Goal: Transaction & Acquisition: Purchase product/service

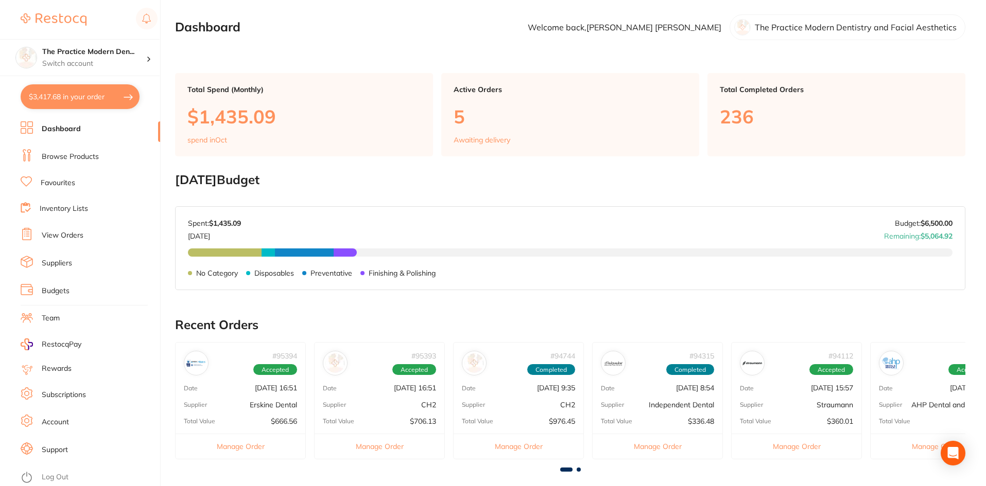
click at [89, 102] on button "$3,417.68 in your order" at bounding box center [80, 96] width 119 height 25
checkbox input "true"
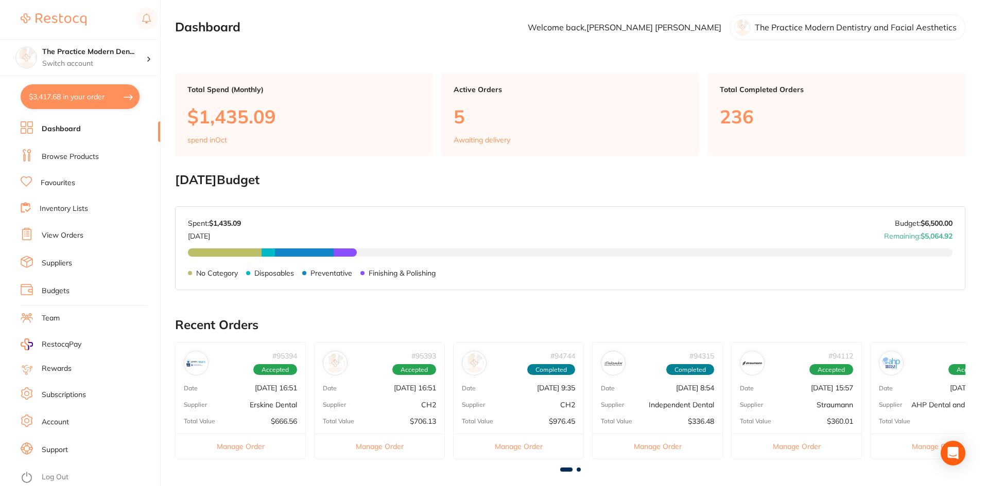
checkbox input "true"
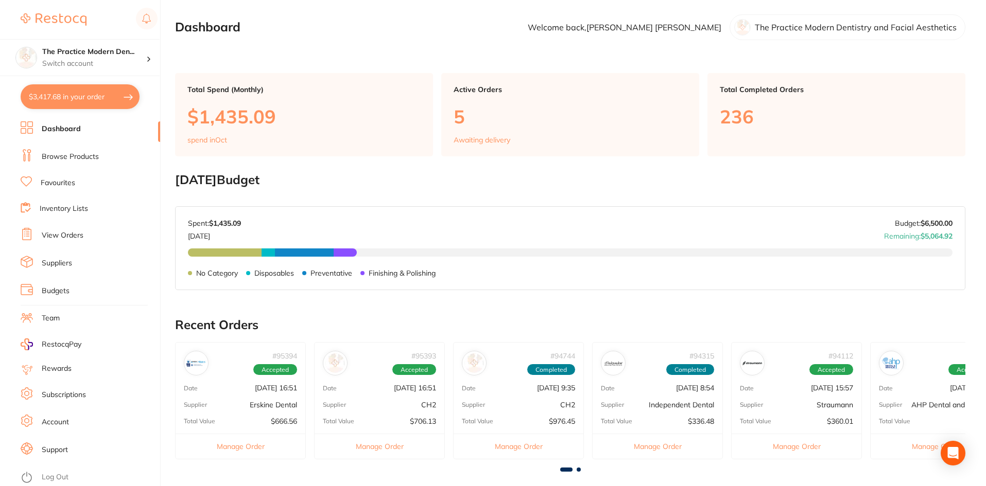
checkbox input "true"
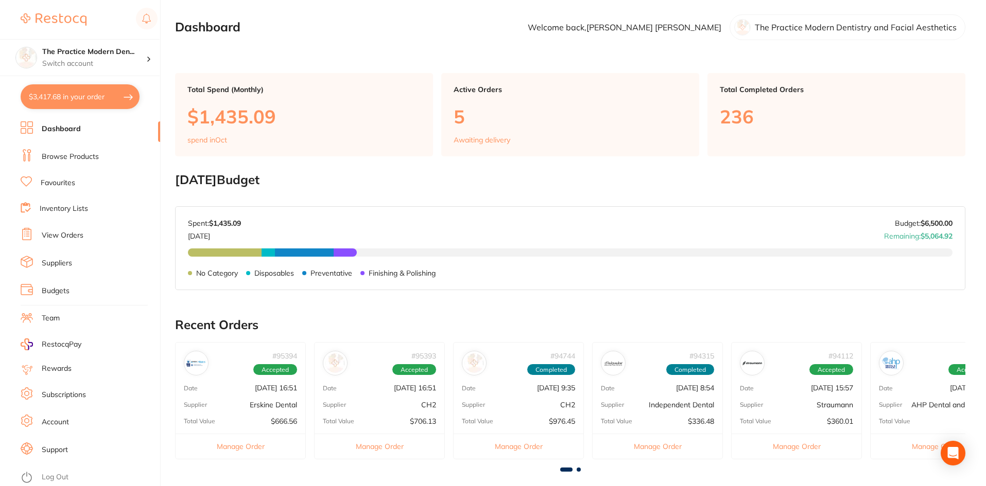
checkbox input "true"
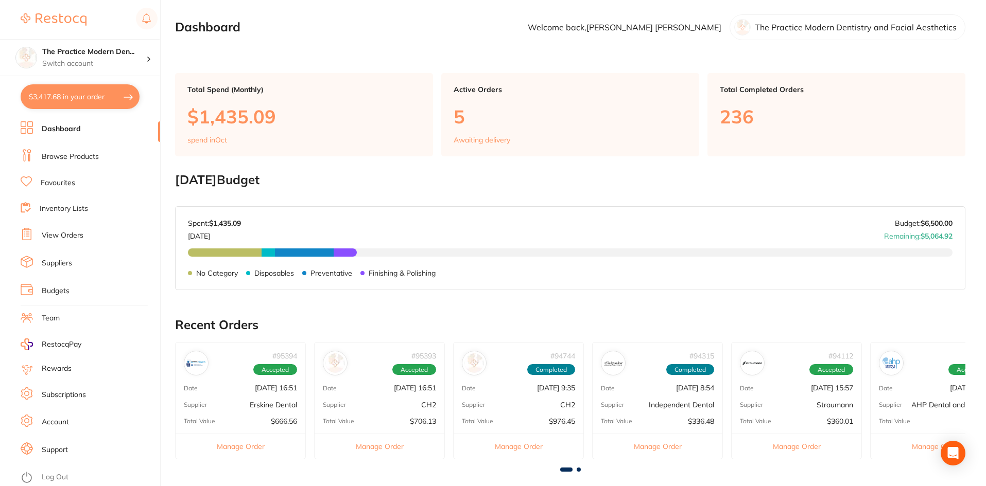
checkbox input "true"
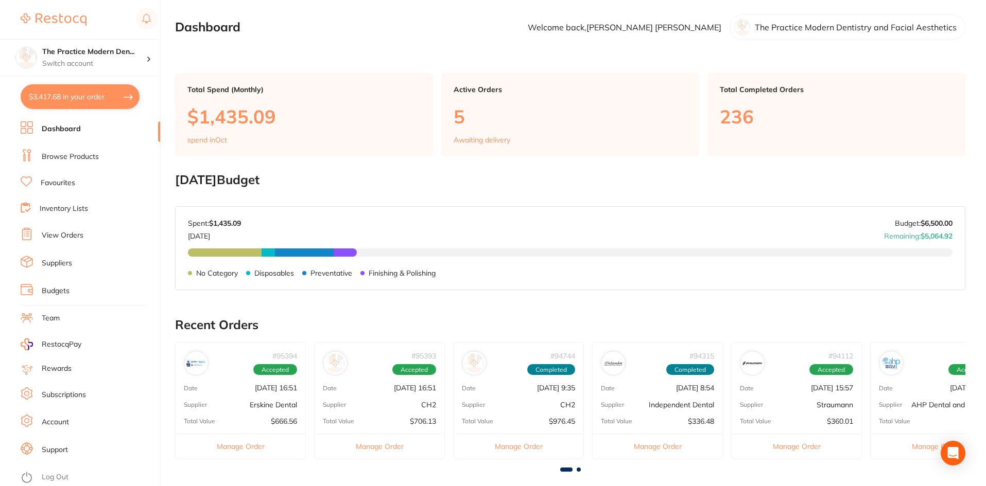
checkbox input "true"
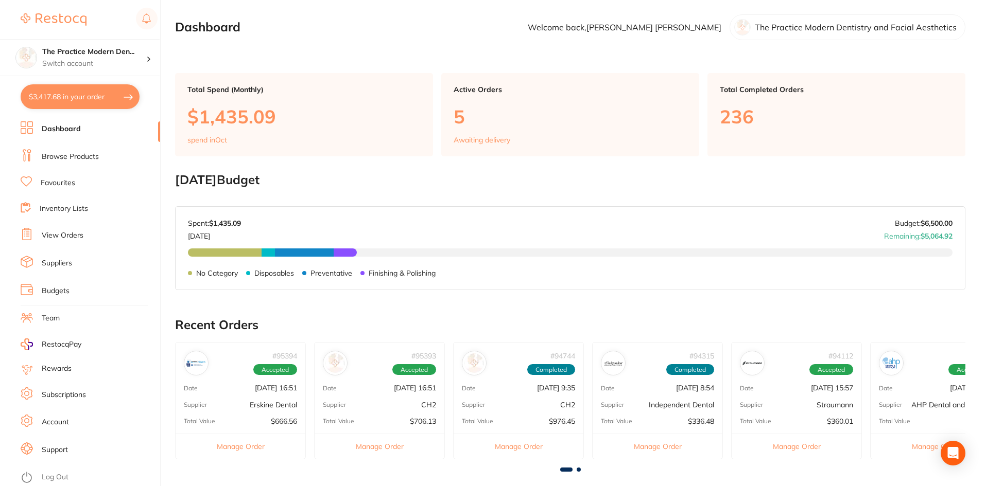
checkbox input "true"
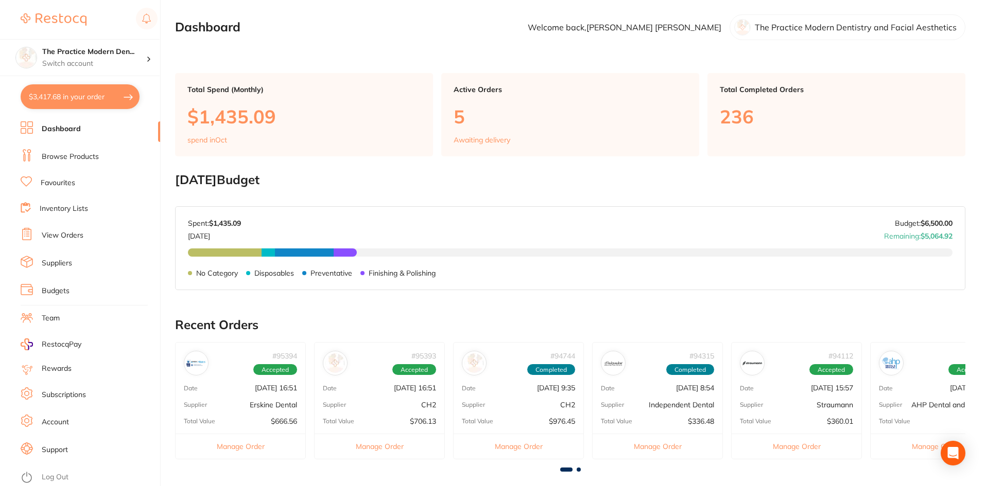
checkbox input "true"
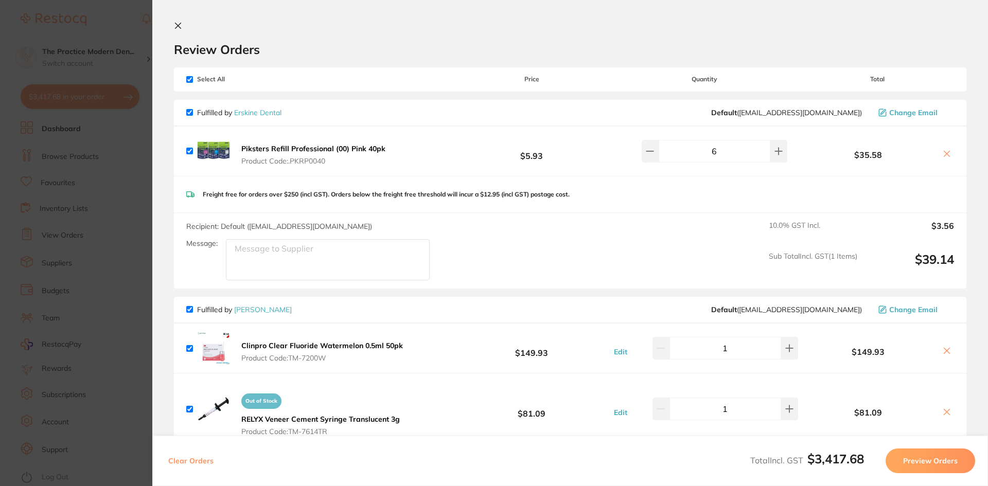
click at [191, 82] on input "checkbox" at bounding box center [189, 79] width 7 height 7
checkbox input "false"
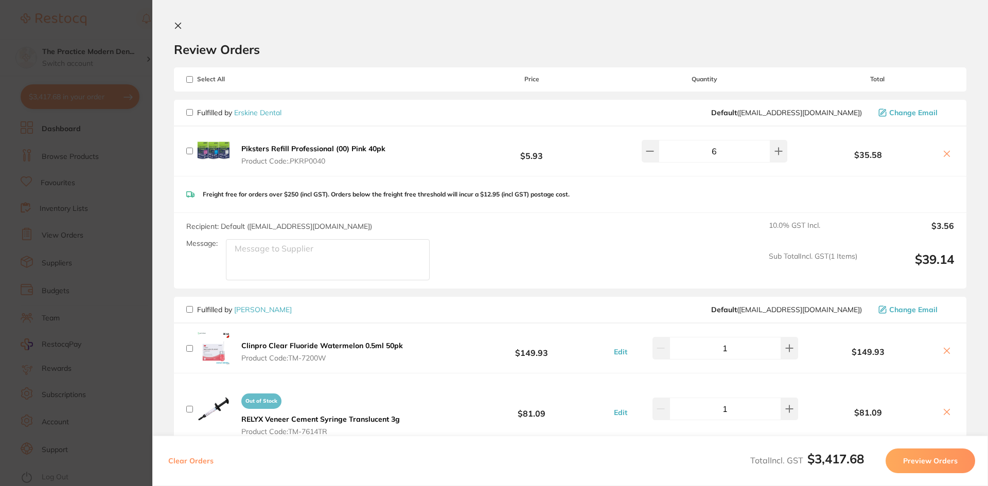
checkbox input "false"
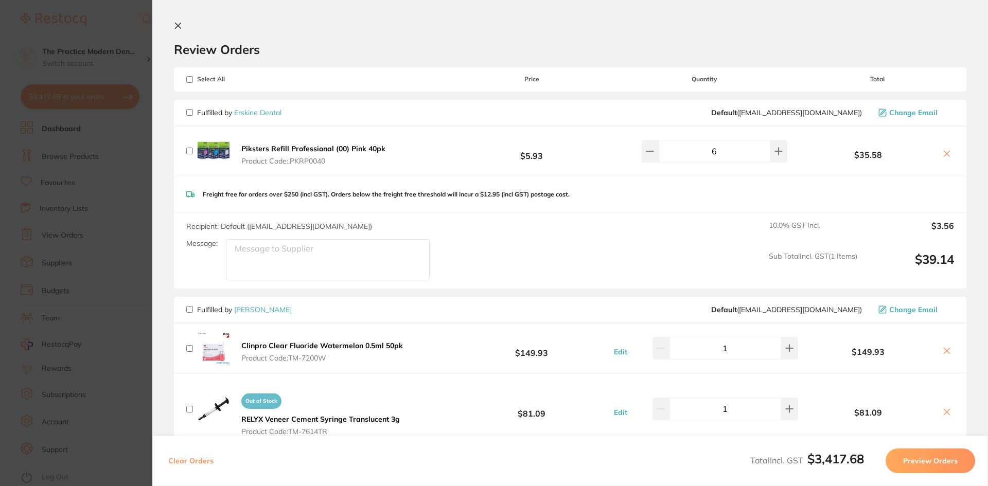
checkbox input "false"
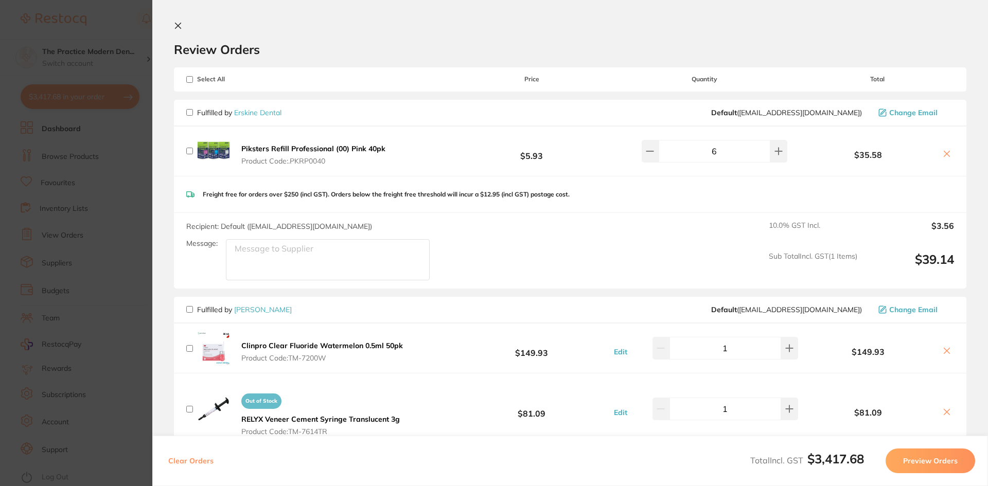
checkbox input "false"
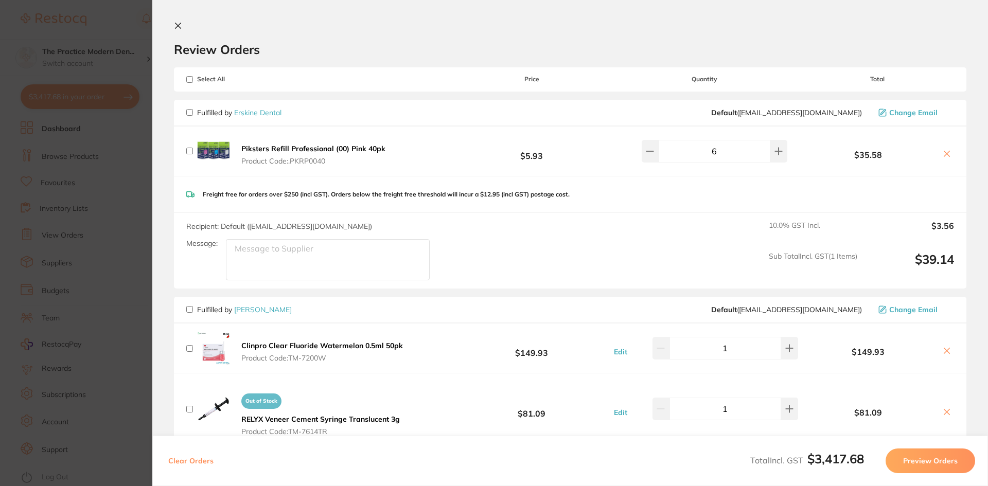
checkbox input "false"
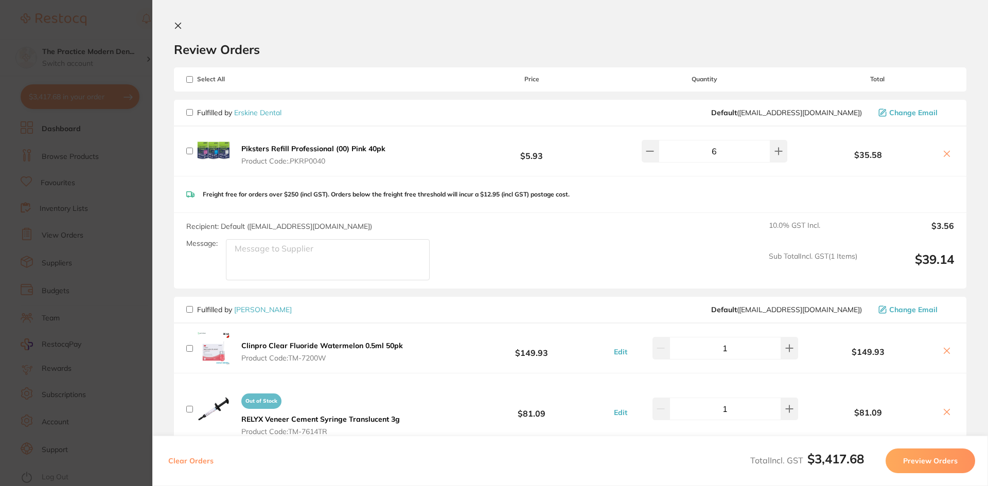
checkbox input "false"
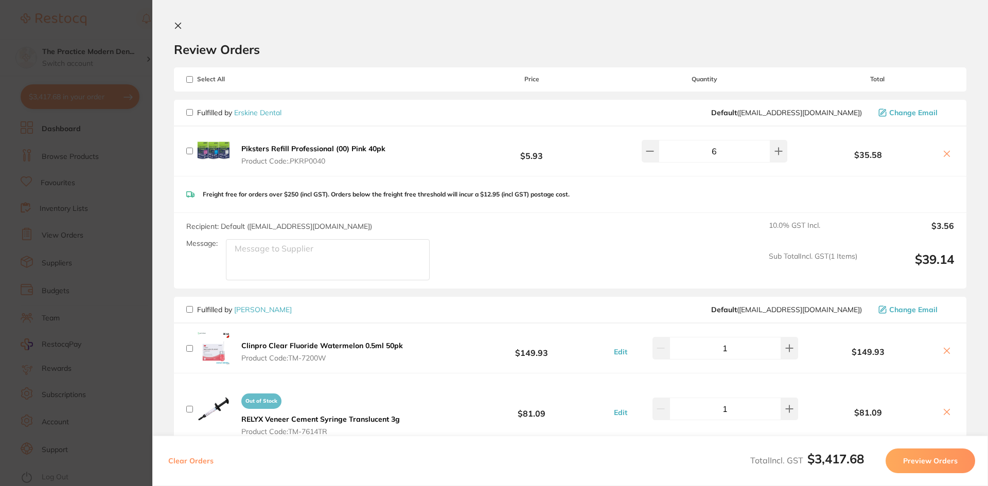
checkbox input "false"
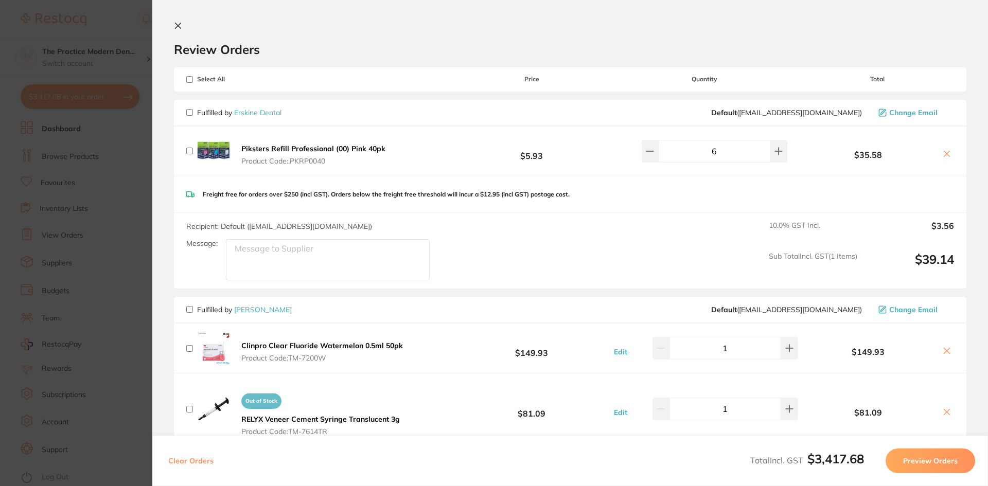
checkbox input "false"
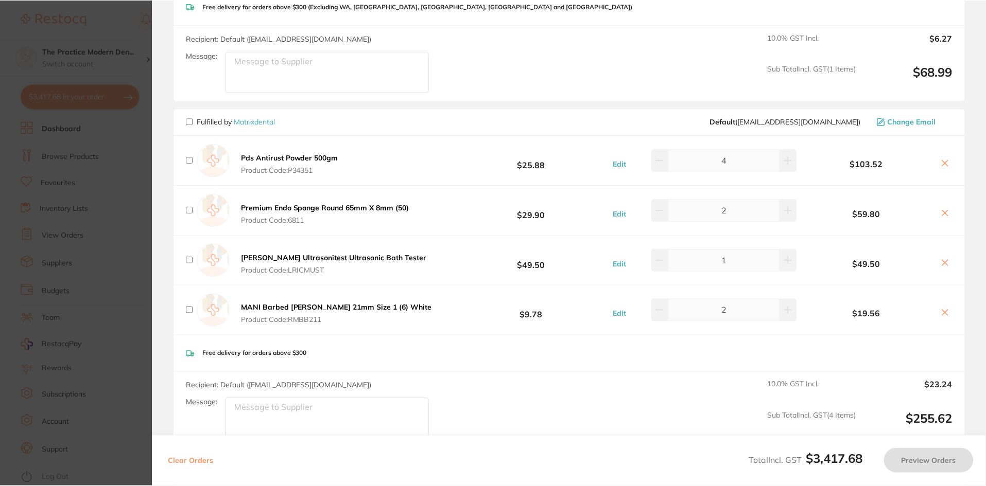
scroll to position [1596, 0]
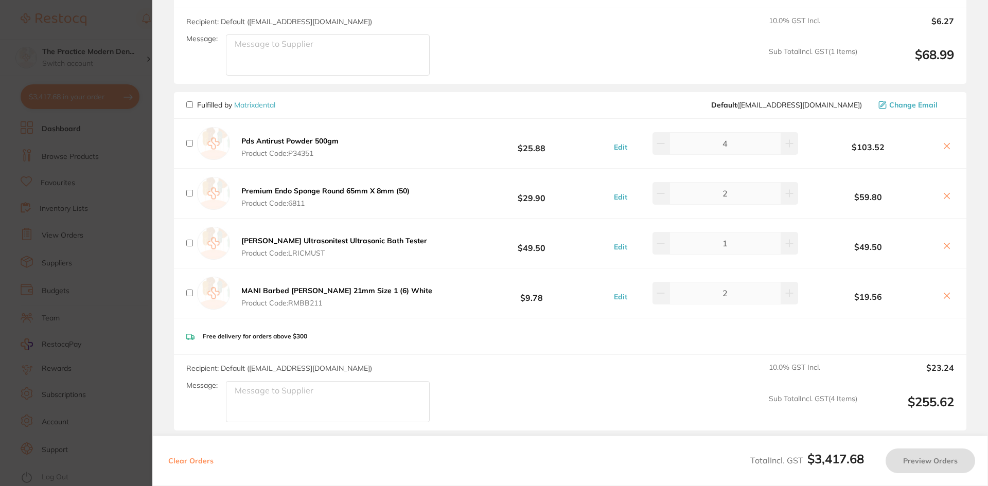
click at [252, 100] on link "Matrixdental" at bounding box center [254, 104] width 41 height 9
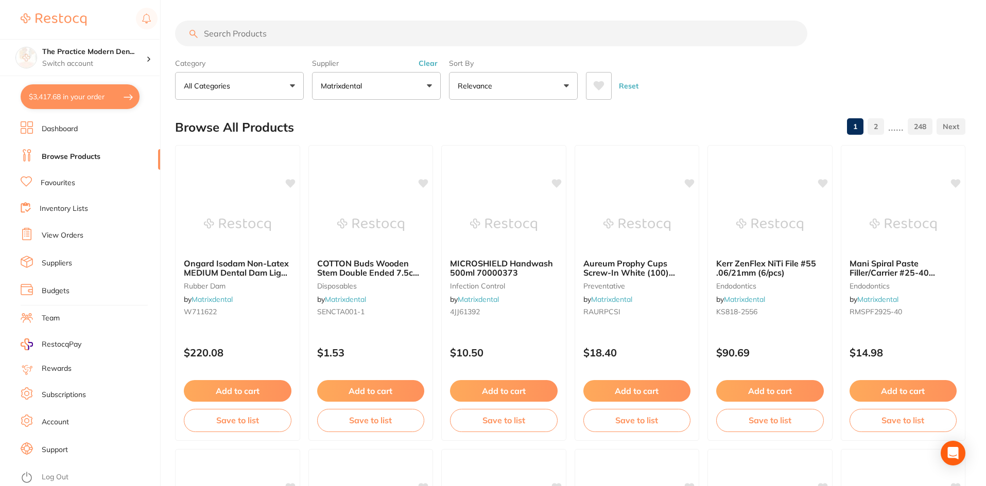
click at [602, 84] on icon at bounding box center [598, 85] width 11 height 9
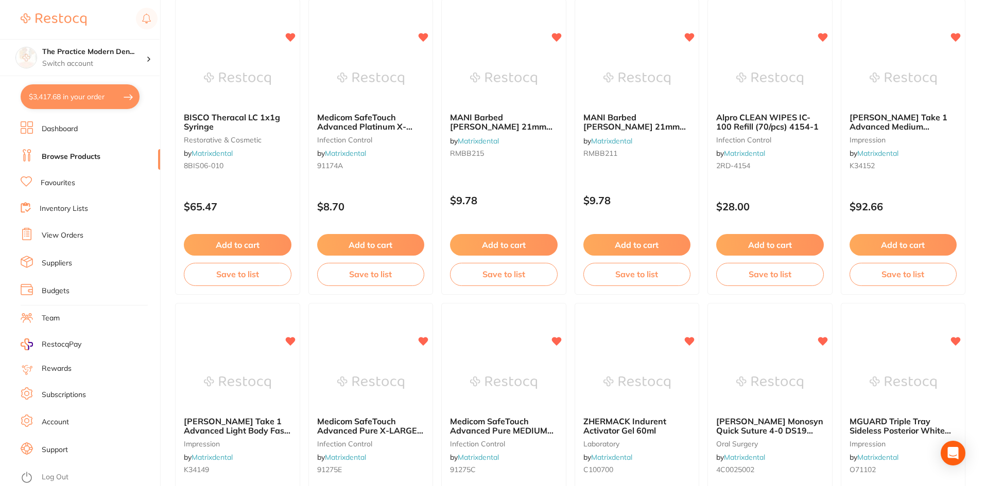
scroll to position [97, 0]
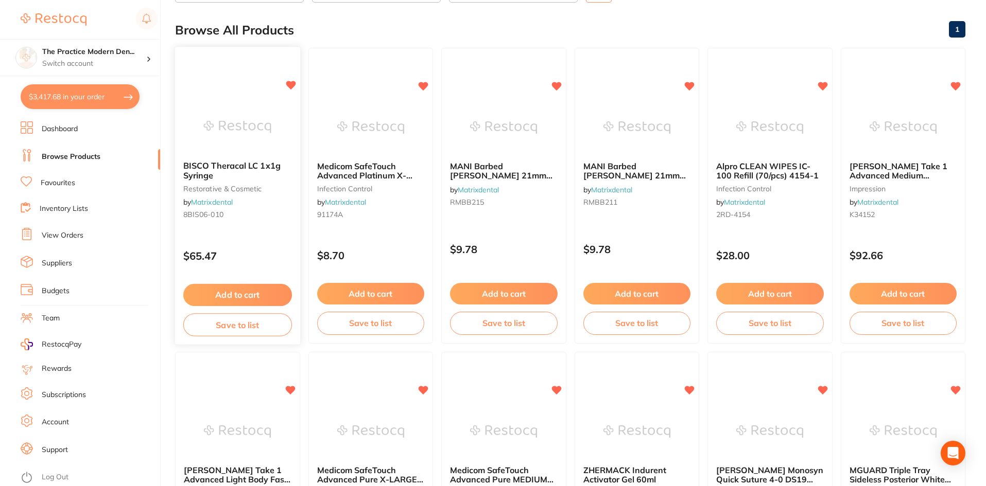
click at [267, 293] on button "Add to cart" at bounding box center [237, 295] width 109 height 22
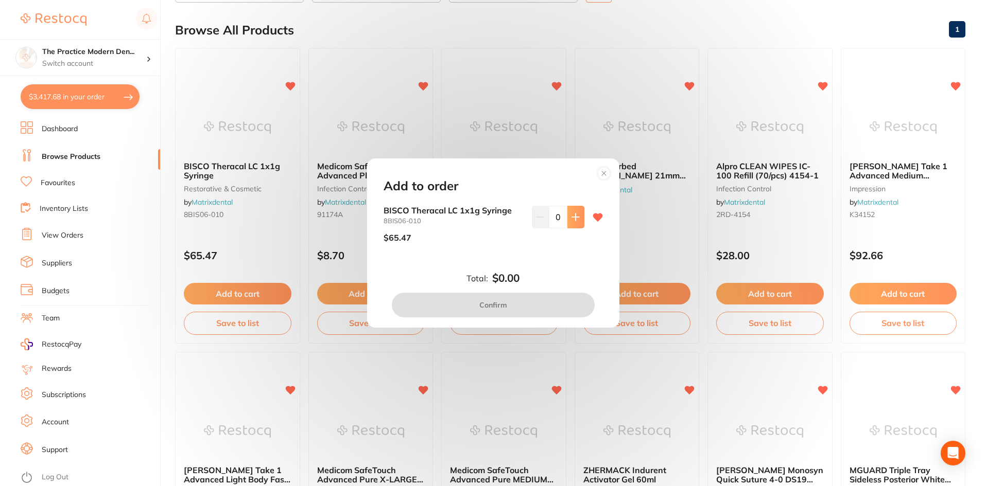
click at [568, 225] on button at bounding box center [575, 217] width 17 height 23
type input "1"
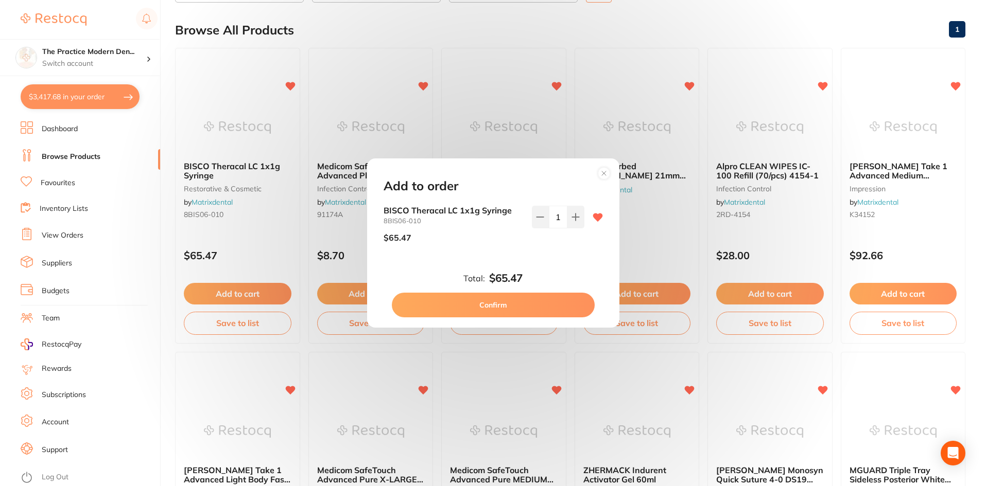
click at [522, 299] on button "Confirm" at bounding box center [493, 305] width 203 height 25
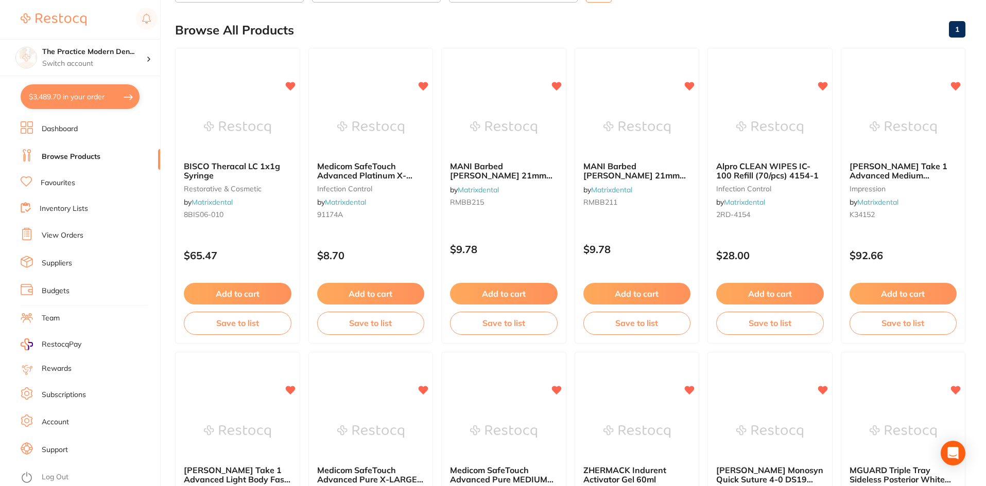
click at [68, 91] on button "$3,489.70 in your order" at bounding box center [80, 96] width 119 height 25
checkbox input "true"
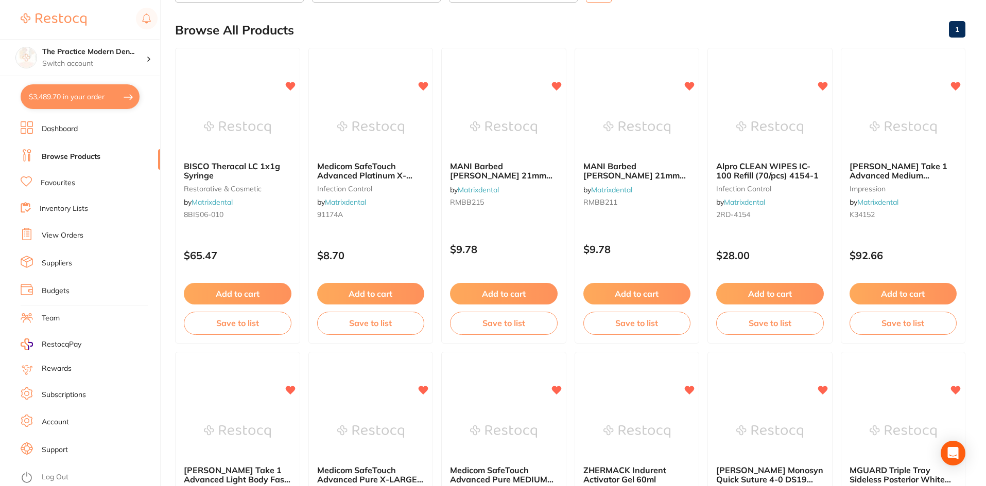
checkbox input "true"
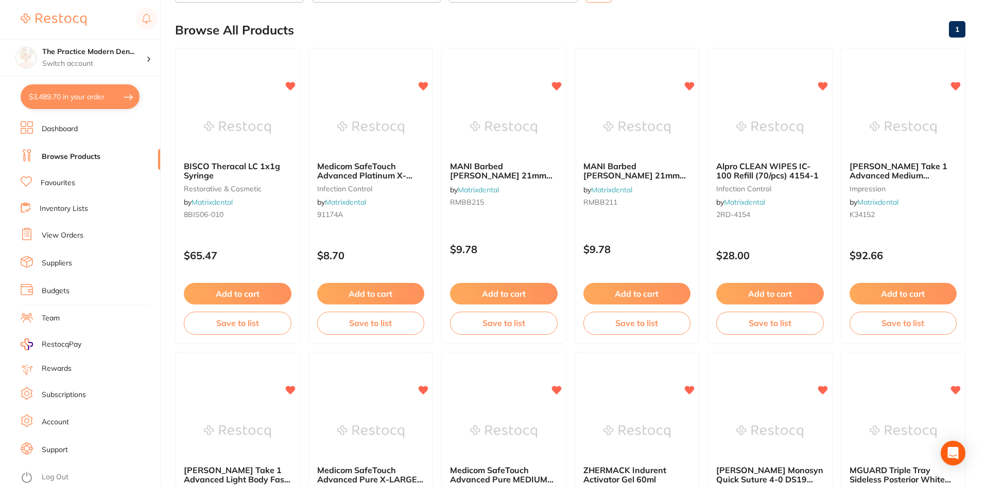
checkbox input "true"
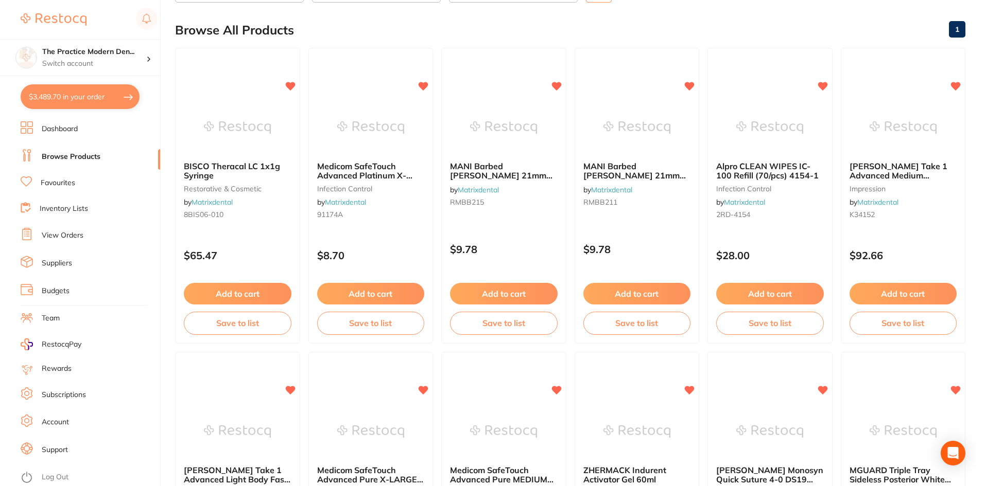
checkbox input "true"
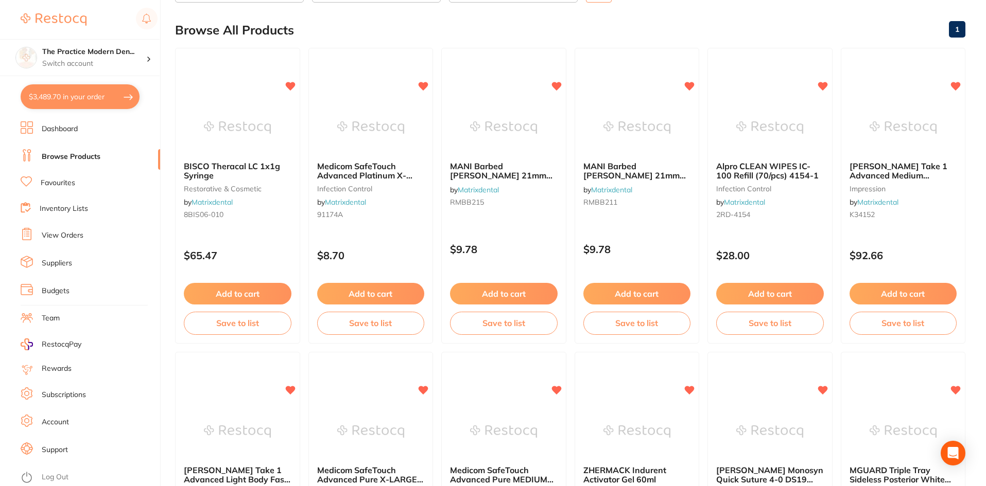
checkbox input "true"
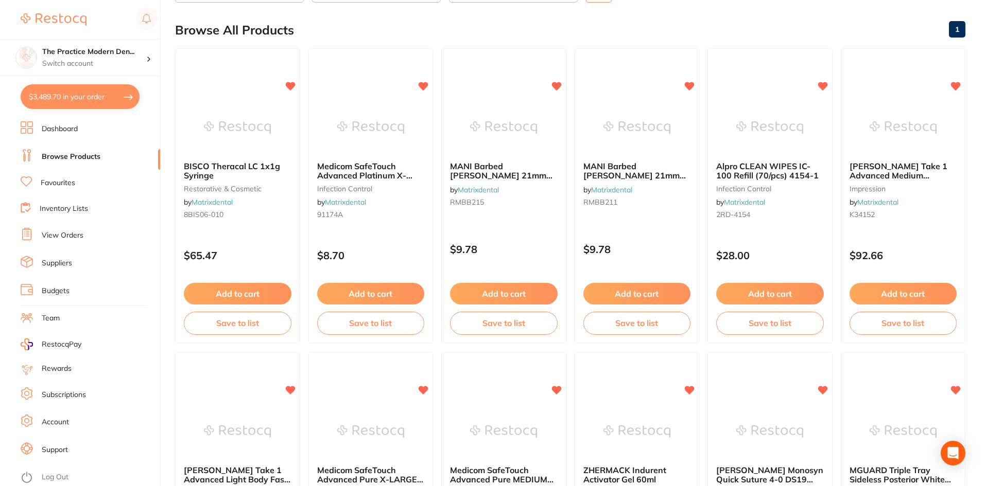
checkbox input "true"
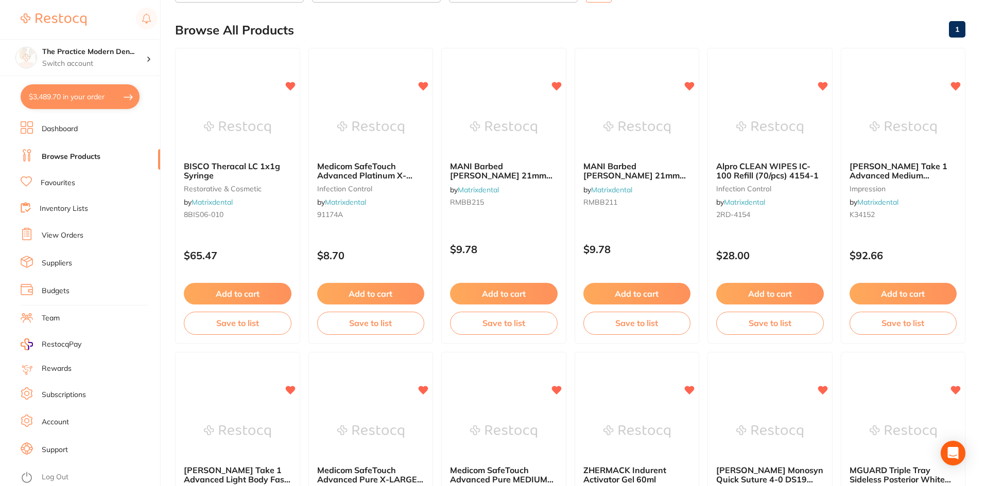
checkbox input "true"
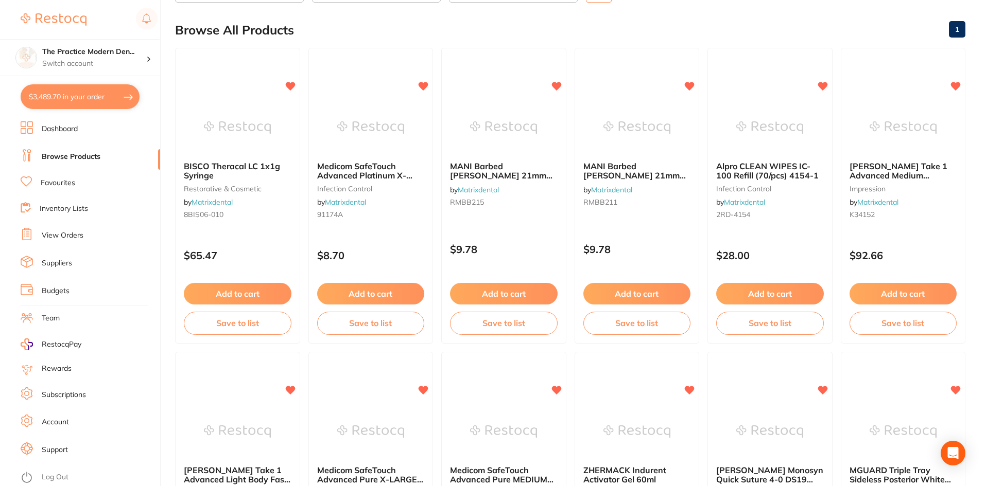
checkbox input "true"
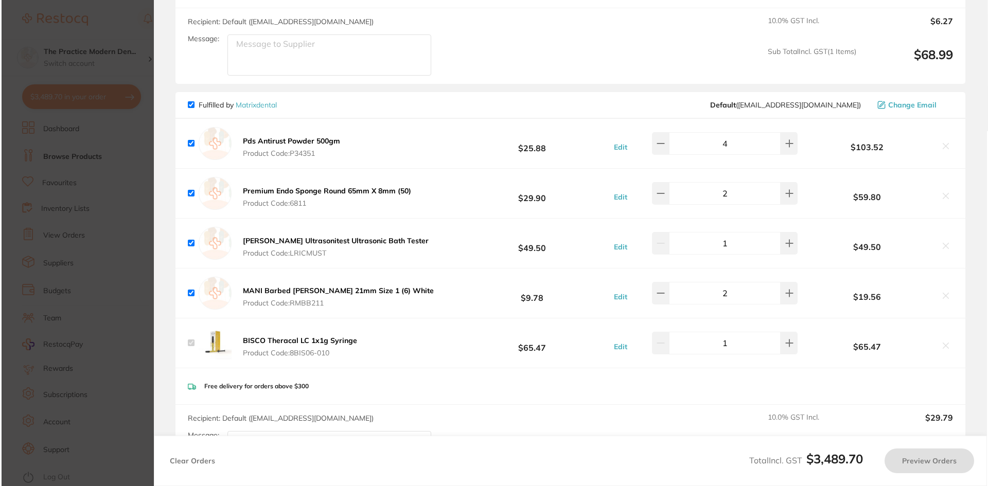
scroll to position [0, 0]
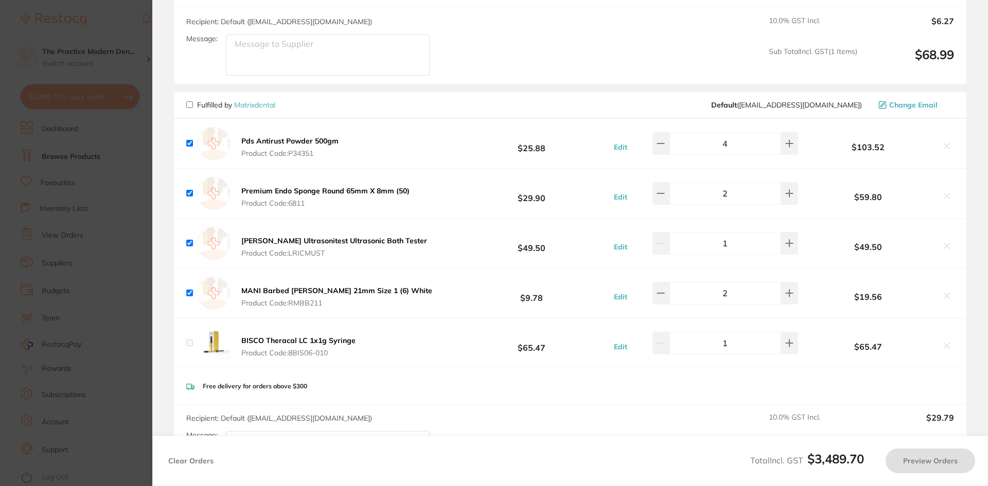
checkbox input "false"
checkbox input "true"
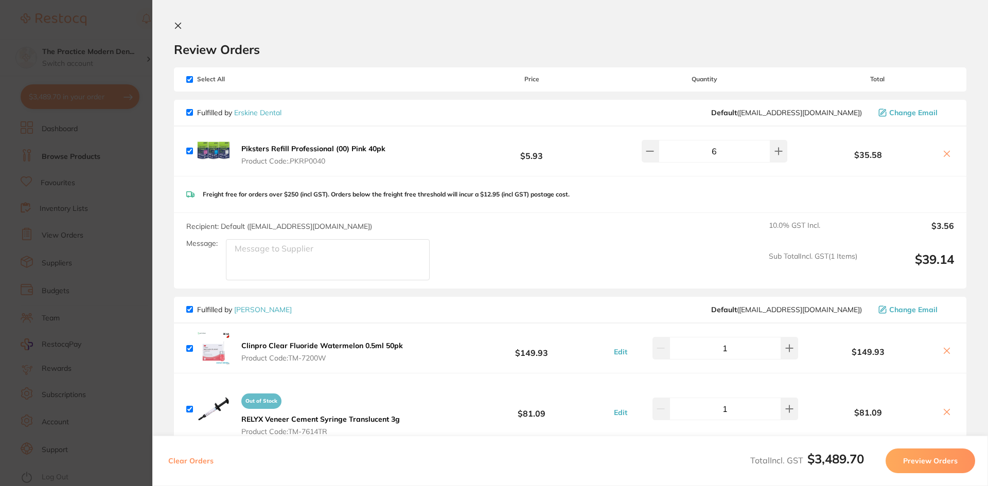
click at [189, 79] on input "checkbox" at bounding box center [189, 79] width 7 height 7
checkbox input "false"
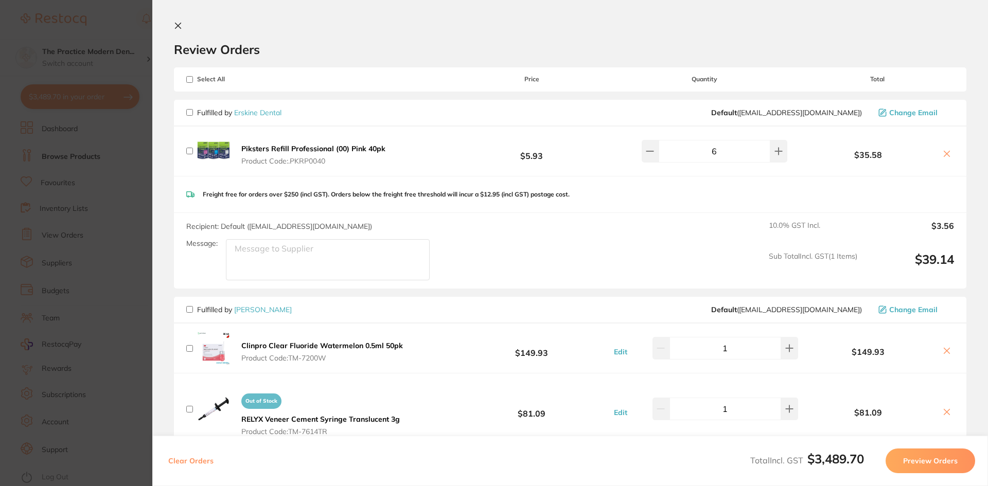
checkbox input "false"
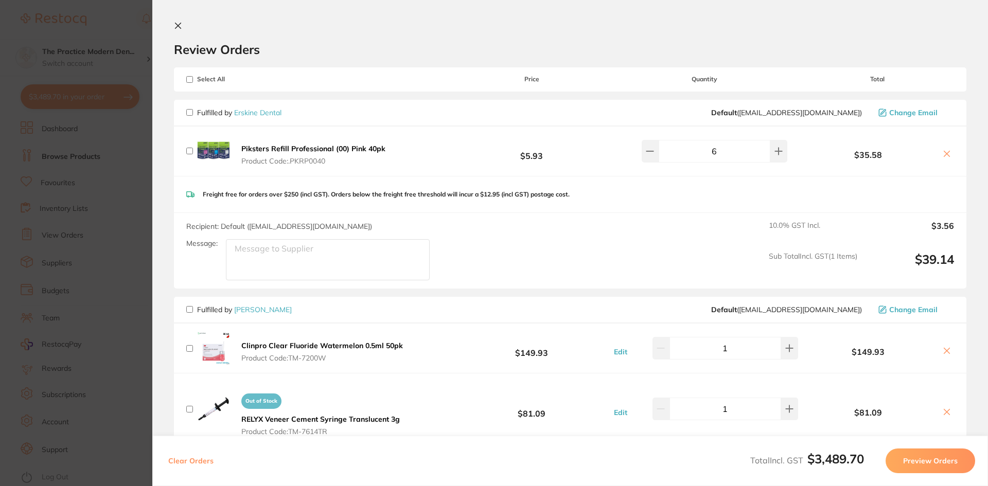
checkbox input "false"
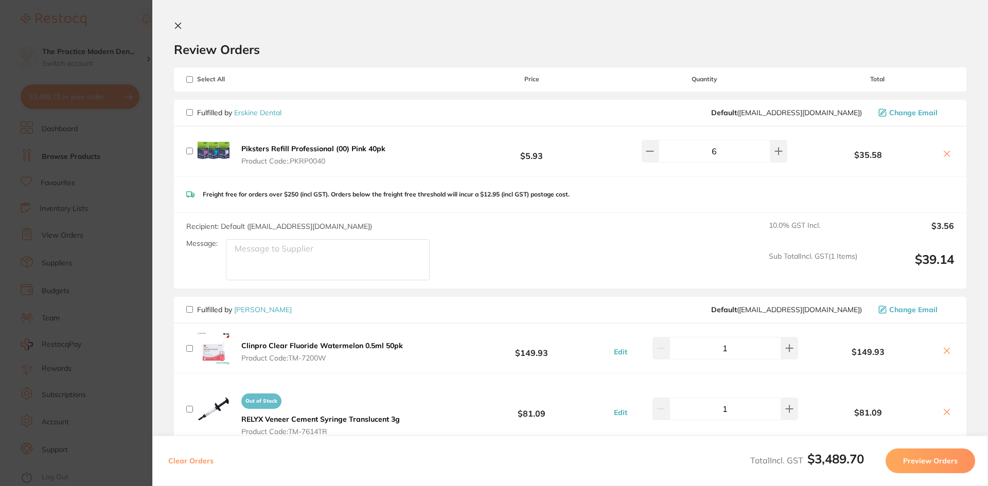
checkbox input "false"
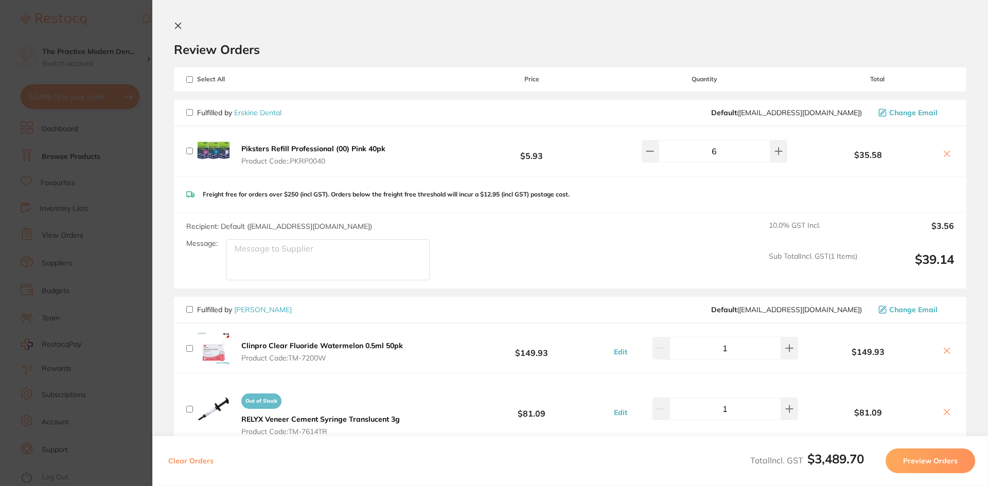
checkbox input "false"
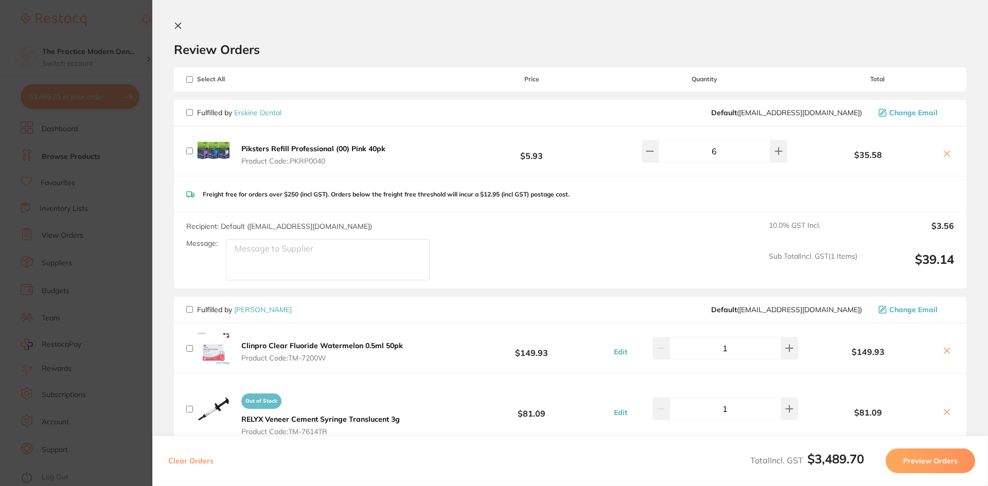
checkbox input "false"
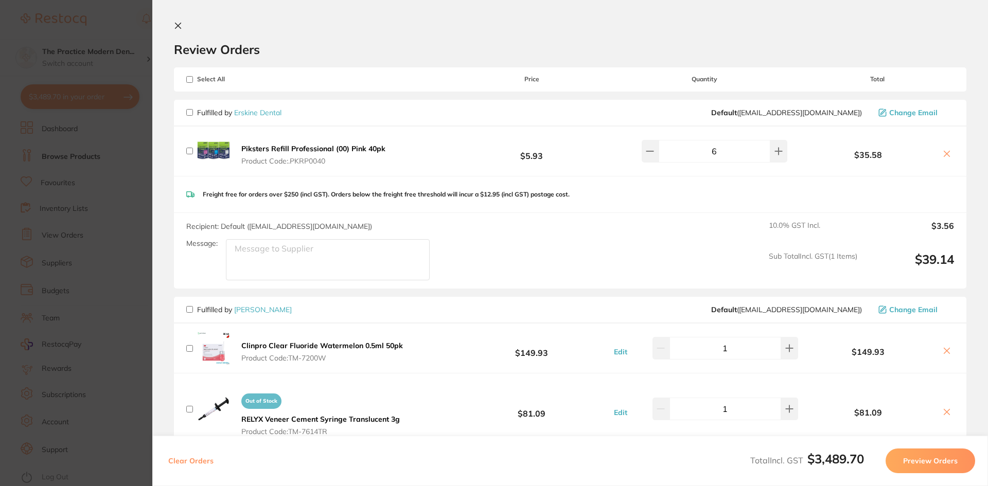
checkbox input "false"
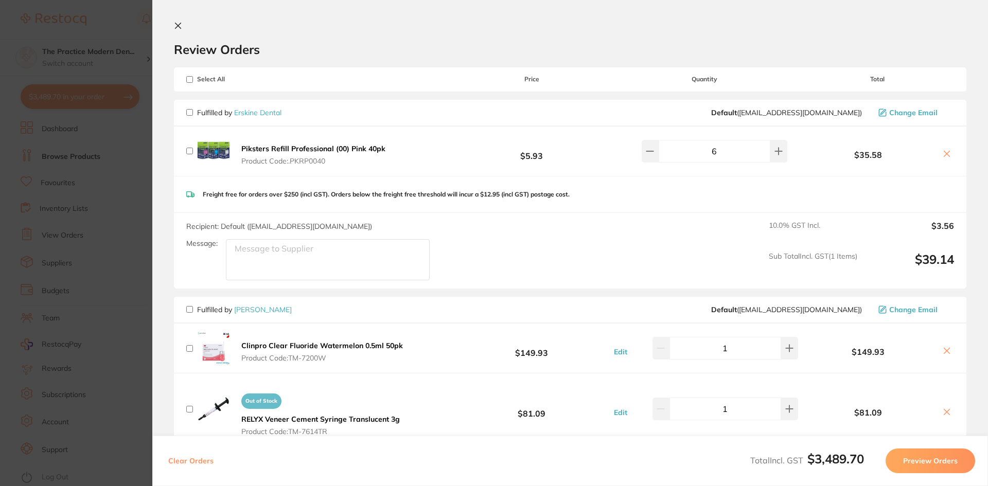
checkbox input "false"
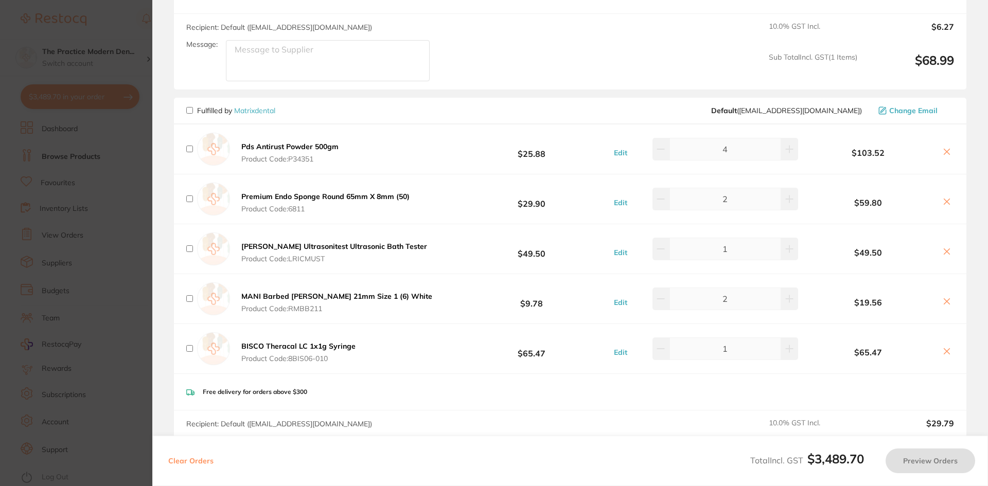
scroll to position [1596, 0]
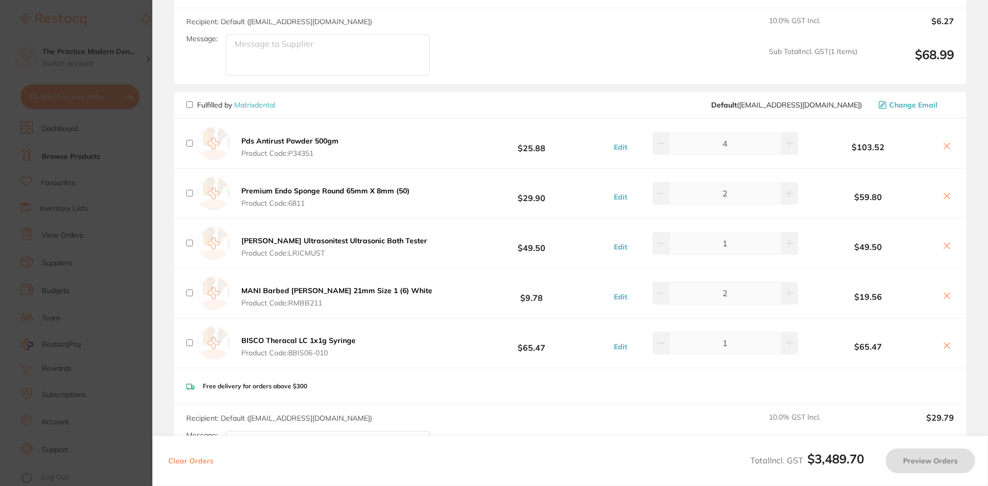
click at [188, 101] on input "checkbox" at bounding box center [189, 104] width 7 height 7
checkbox input "true"
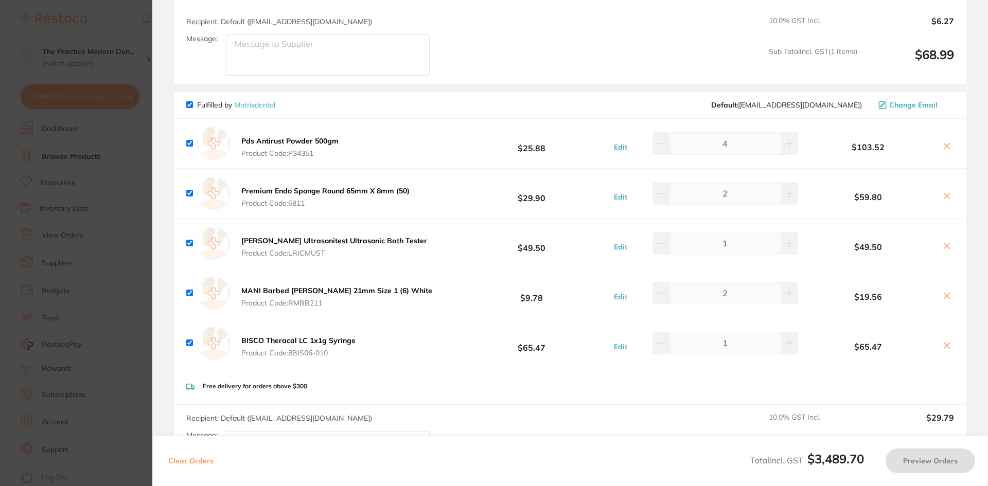
checkbox input "true"
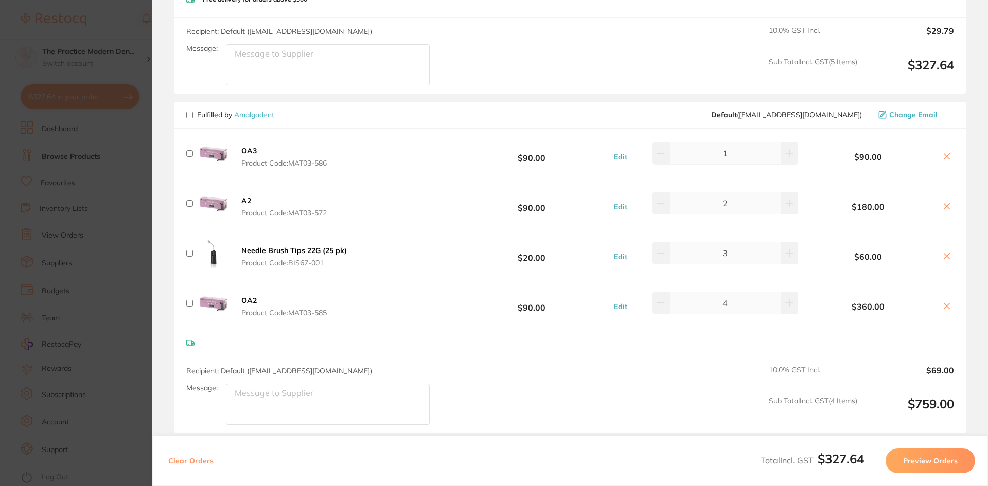
scroll to position [2007, 0]
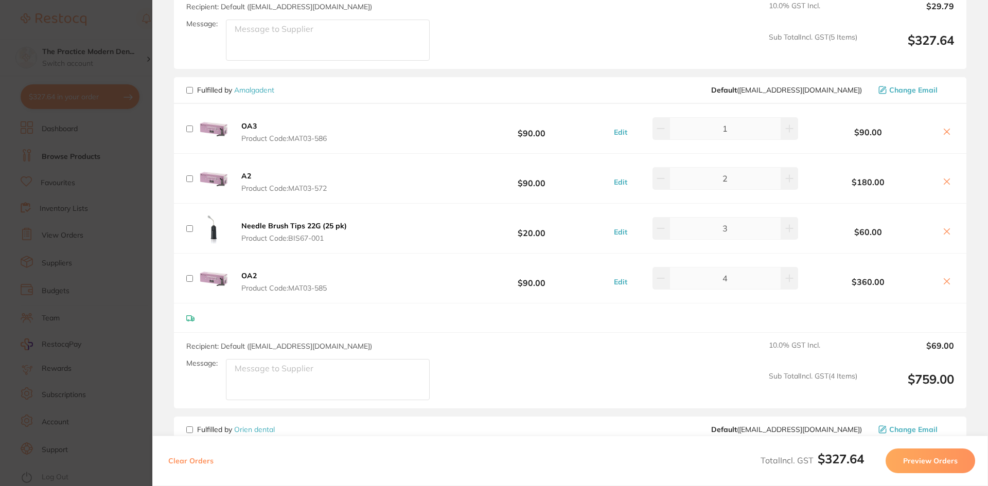
click at [191, 87] on input "checkbox" at bounding box center [189, 90] width 7 height 7
checkbox input "true"
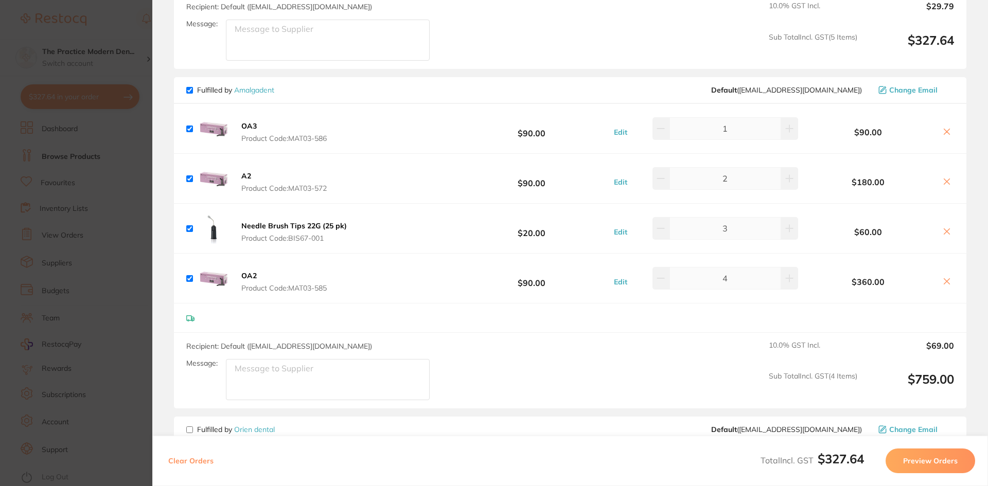
checkbox input "true"
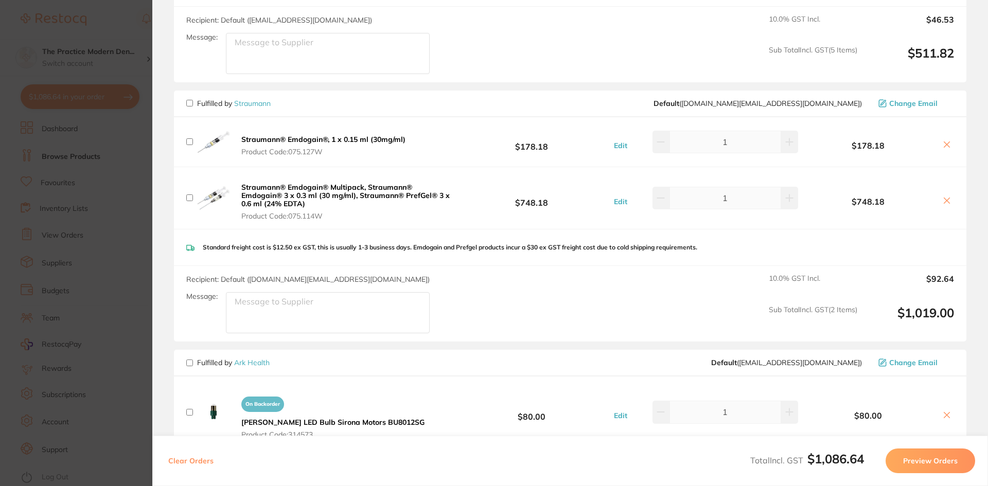
scroll to position [521, 0]
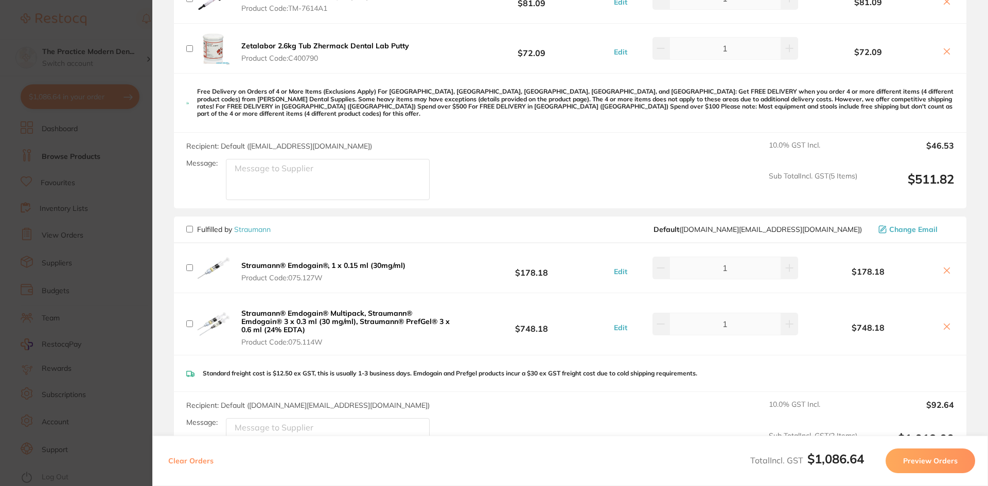
click at [920, 456] on button "Preview Orders" at bounding box center [931, 461] width 90 height 25
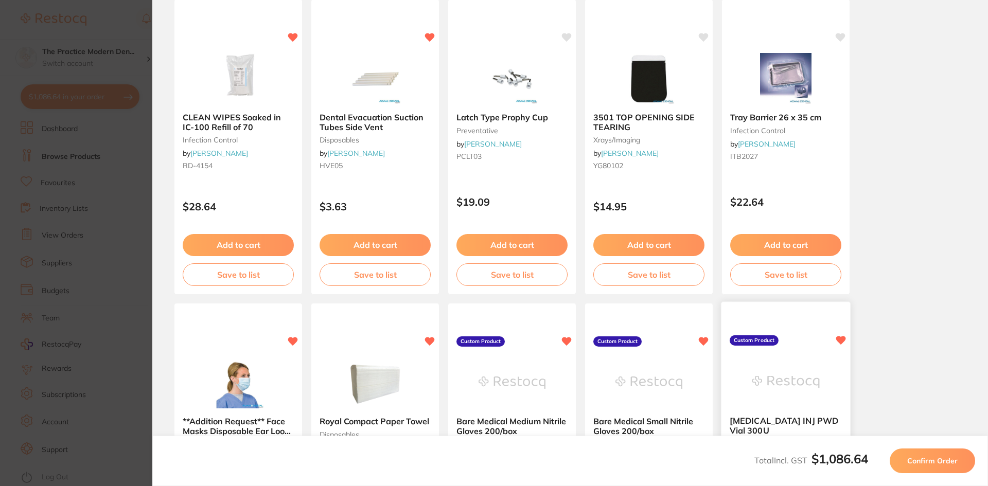
scroll to position [0, 0]
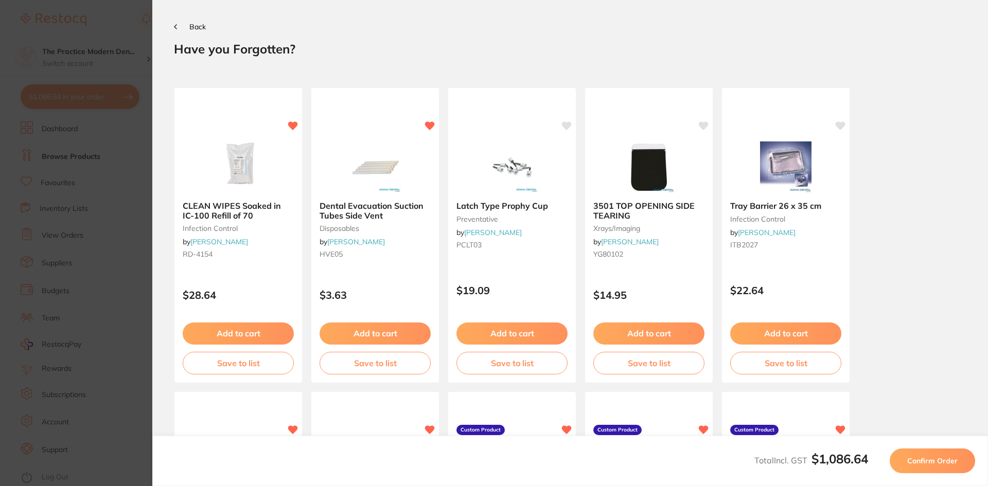
click at [916, 463] on span "Confirm Order" at bounding box center [932, 461] width 50 height 9
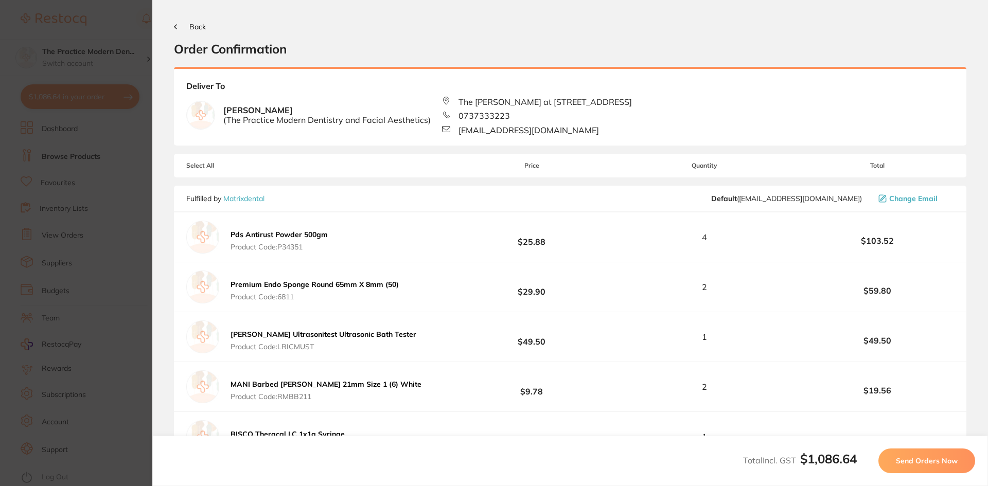
click at [916, 463] on span "Send Orders Now" at bounding box center [927, 461] width 62 height 9
